Goal: Transaction & Acquisition: Purchase product/service

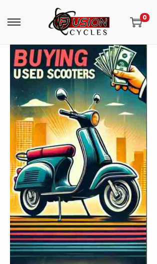
click at [28, 23] on div at bounding box center [28, 22] width 40 height 13
click at [20, 24] on span at bounding box center [14, 22] width 13 height 13
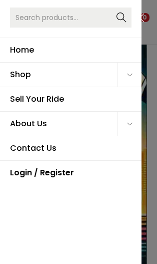
click at [134, 76] on span "Primary navigation" at bounding box center [130, 75] width 24 height 24
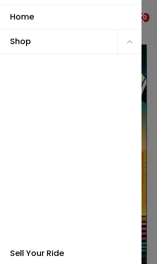
scroll to position [34, 0]
click at [41, 77] on link "ATVs" at bounding box center [49, 76] width 72 height 25
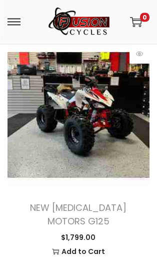
scroll to position [1900, 0]
click at [112, 113] on img at bounding box center [79, 115] width 142 height 142
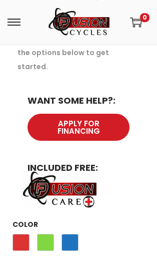
click at [73, 234] on span "Blue" at bounding box center [70, 242] width 17 height 17
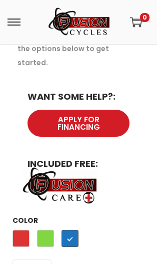
click at [48, 230] on span "Green" at bounding box center [45, 238] width 17 height 17
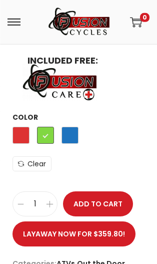
click at [76, 127] on span "Blue" at bounding box center [70, 135] width 17 height 17
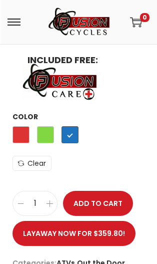
click at [100, 221] on link "Layaway now for $359.80!" at bounding box center [74, 233] width 123 height 25
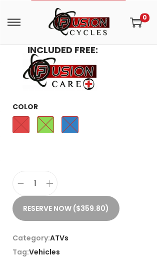
scroll to position [764, 0]
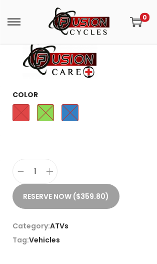
click at [83, 184] on button "Reserve Now ($359.80)" at bounding box center [66, 196] width 107 height 25
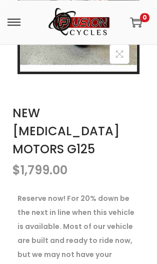
scroll to position [319, 0]
